Goal: Task Accomplishment & Management: Complete application form

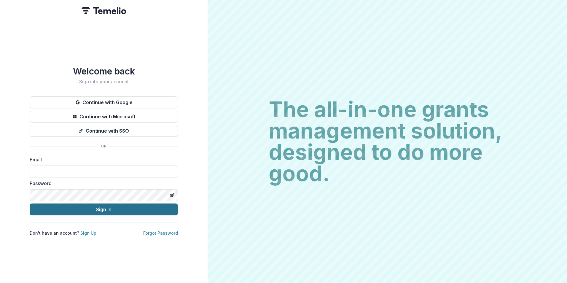
type input "**********"
click at [122, 209] on button "Sign In" at bounding box center [104, 209] width 148 height 12
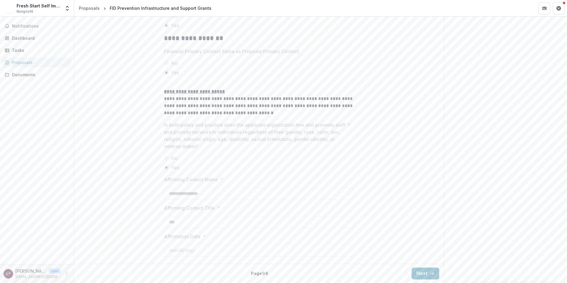
scroll to position [977, 0]
click at [424, 275] on button "Next" at bounding box center [425, 273] width 28 height 12
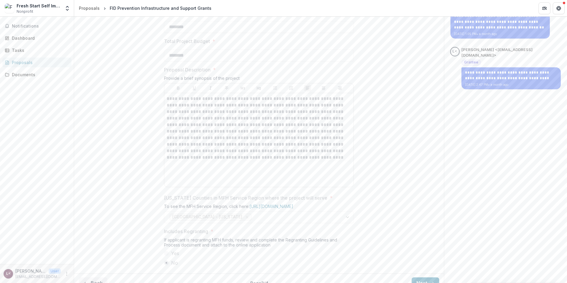
scroll to position [266, 0]
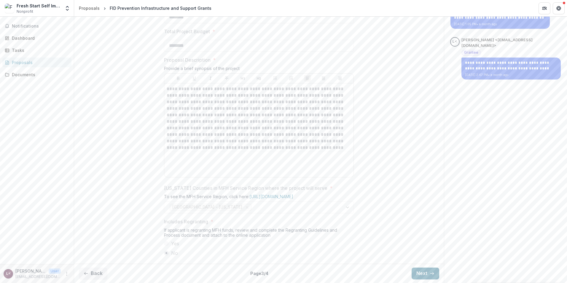
click at [415, 271] on button "Next" at bounding box center [425, 273] width 28 height 12
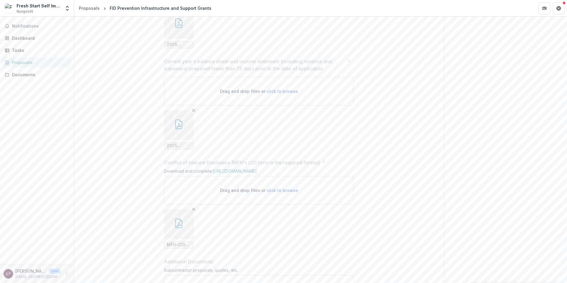
scroll to position [858, 0]
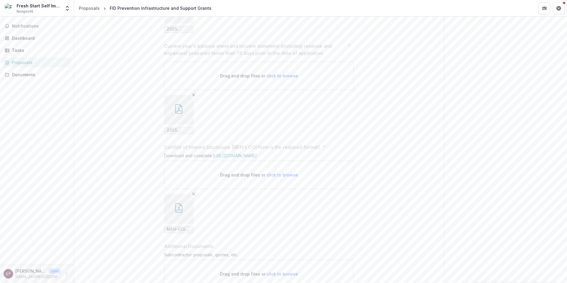
click at [179, 133] on span "2025 Operating Budget.pdf" at bounding box center [179, 130] width 24 height 5
click at [176, 113] on icon "button" at bounding box center [178, 108] width 7 height 9
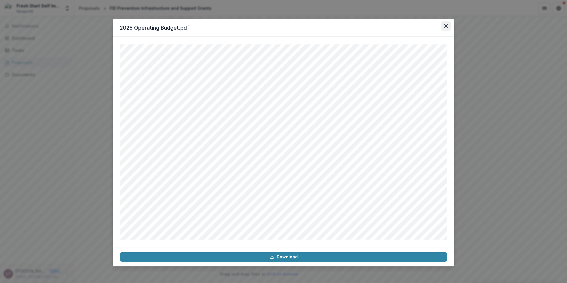
click at [447, 26] on icon "Close" at bounding box center [446, 26] width 4 height 4
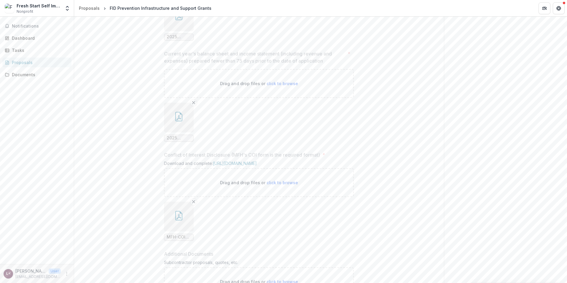
scroll to position [846, 0]
